Goal: Find specific page/section: Find specific page/section

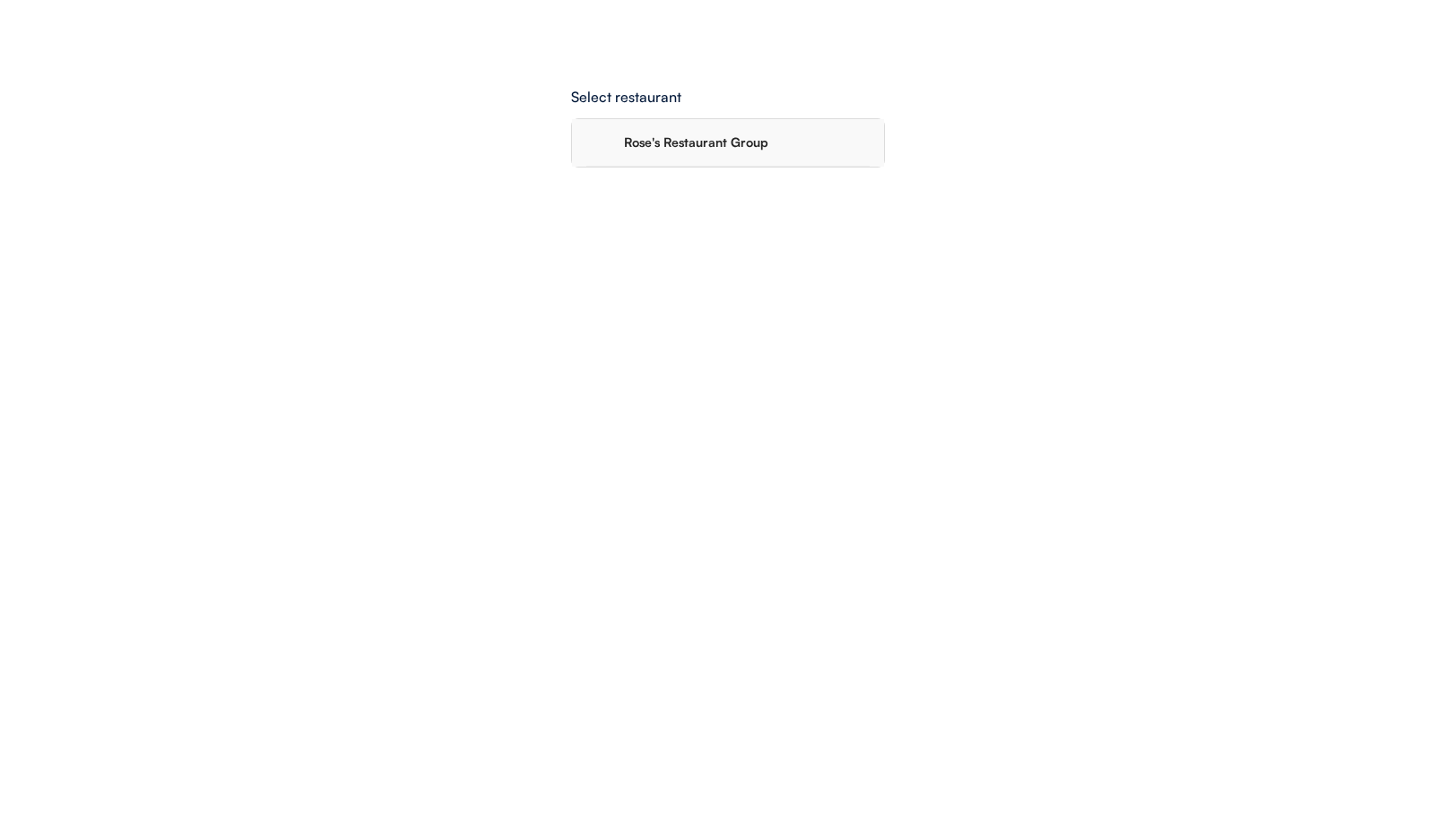
click at [742, 147] on div "Rose's Restaurant Group" at bounding box center [747, 142] width 246 height 12
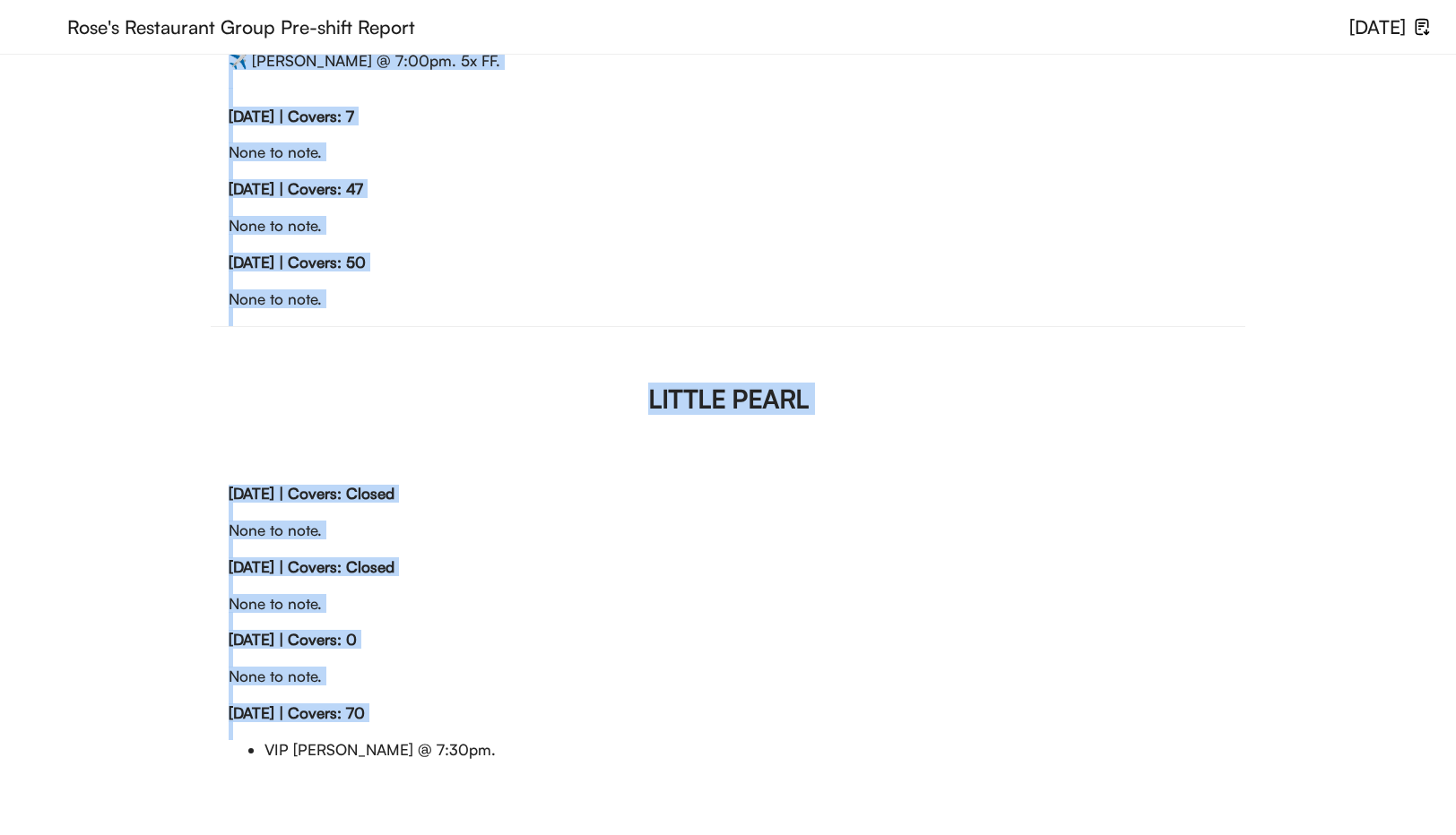
scroll to position [2232, 0]
drag, startPoint x: 230, startPoint y: 265, endPoint x: 517, endPoint y: 834, distance: 637.3
copy div "Wednesday, 10/08 | Covers: 144 ✈️️ Sandi Ingram @ 5:45pm. 5x FF. ✈️️ Thomas Bon…"
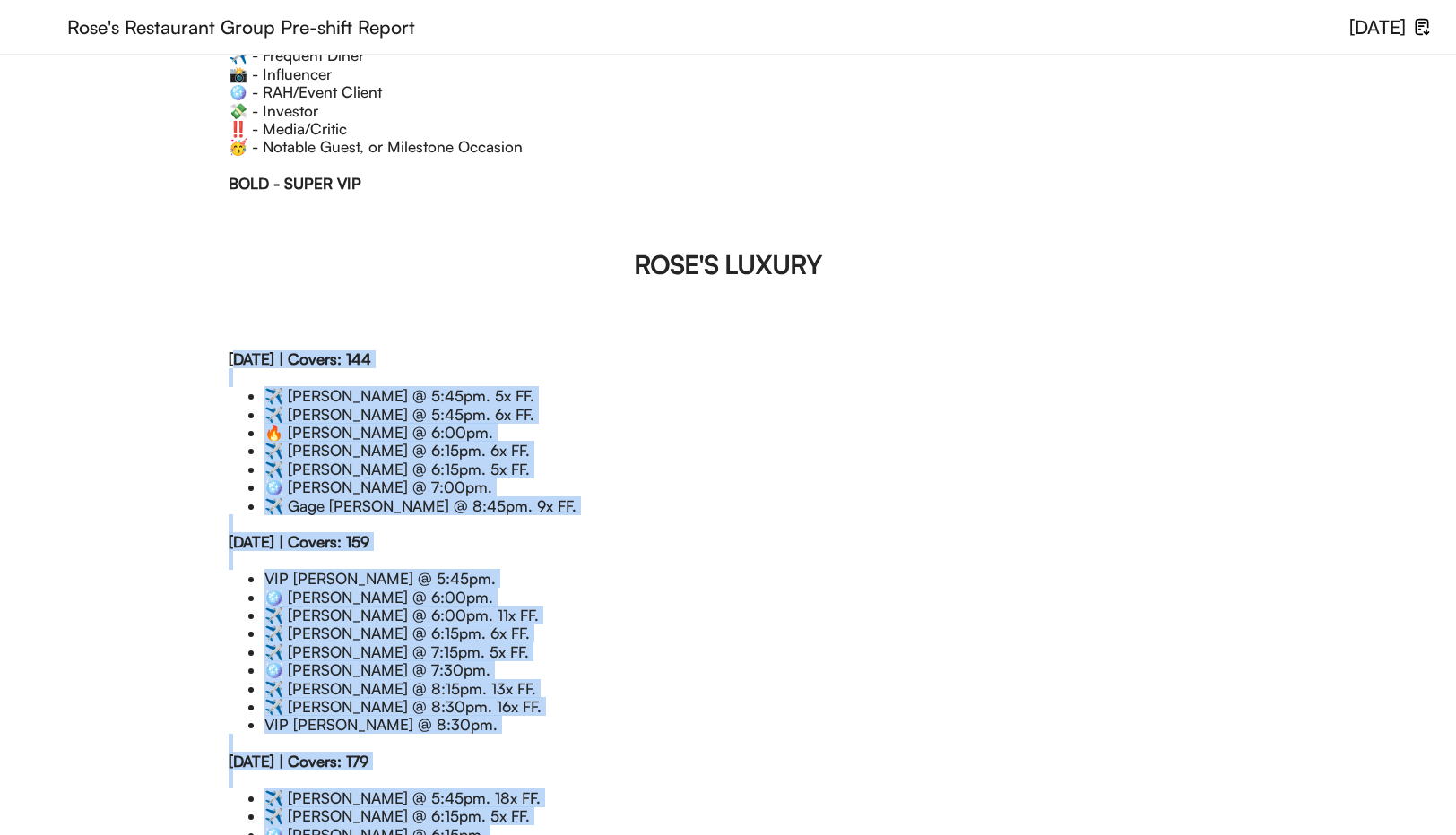
scroll to position [0, 0]
